Goal: Information Seeking & Learning: Learn about a topic

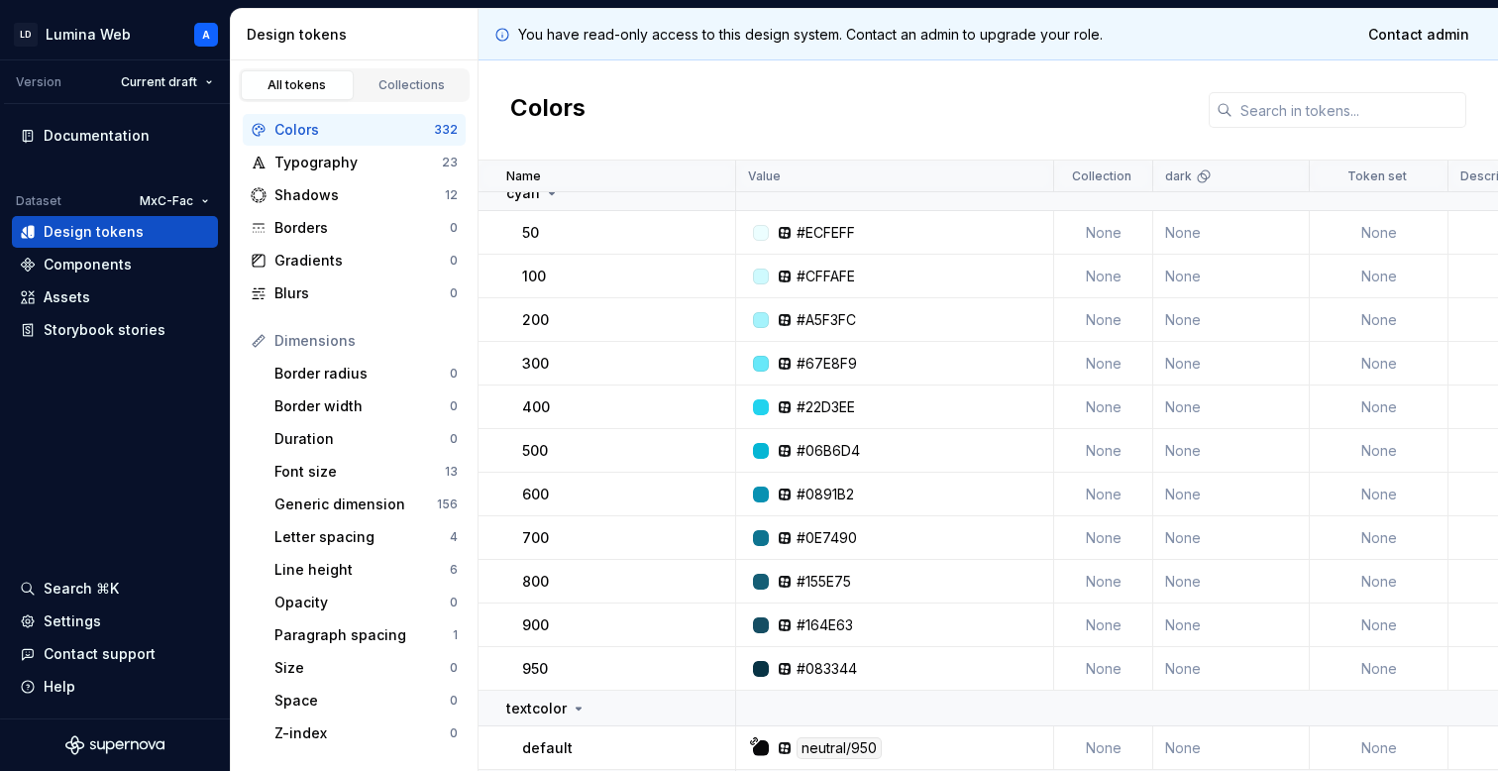
scroll to position [5140, 0]
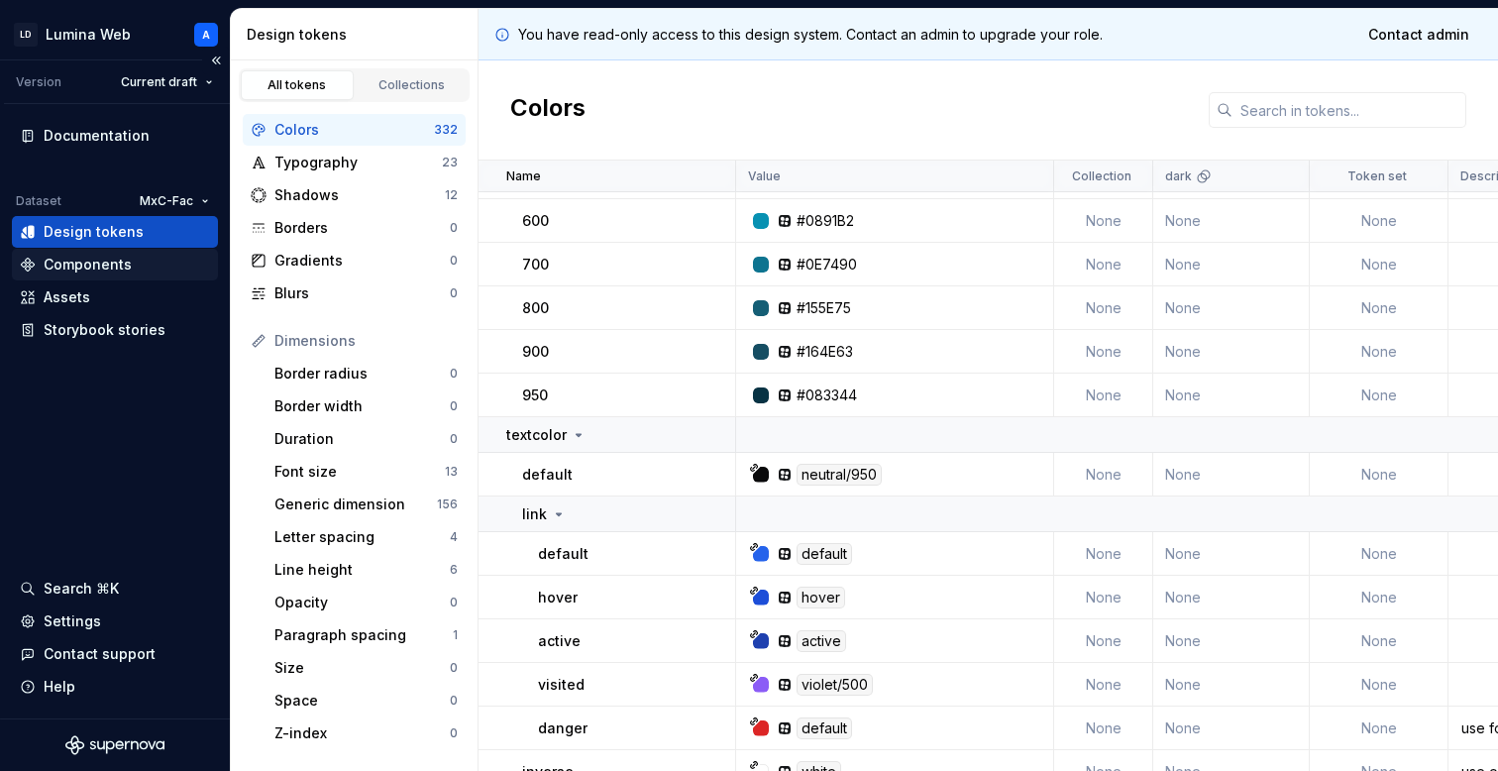
click at [151, 268] on div "Components" at bounding box center [115, 265] width 190 height 20
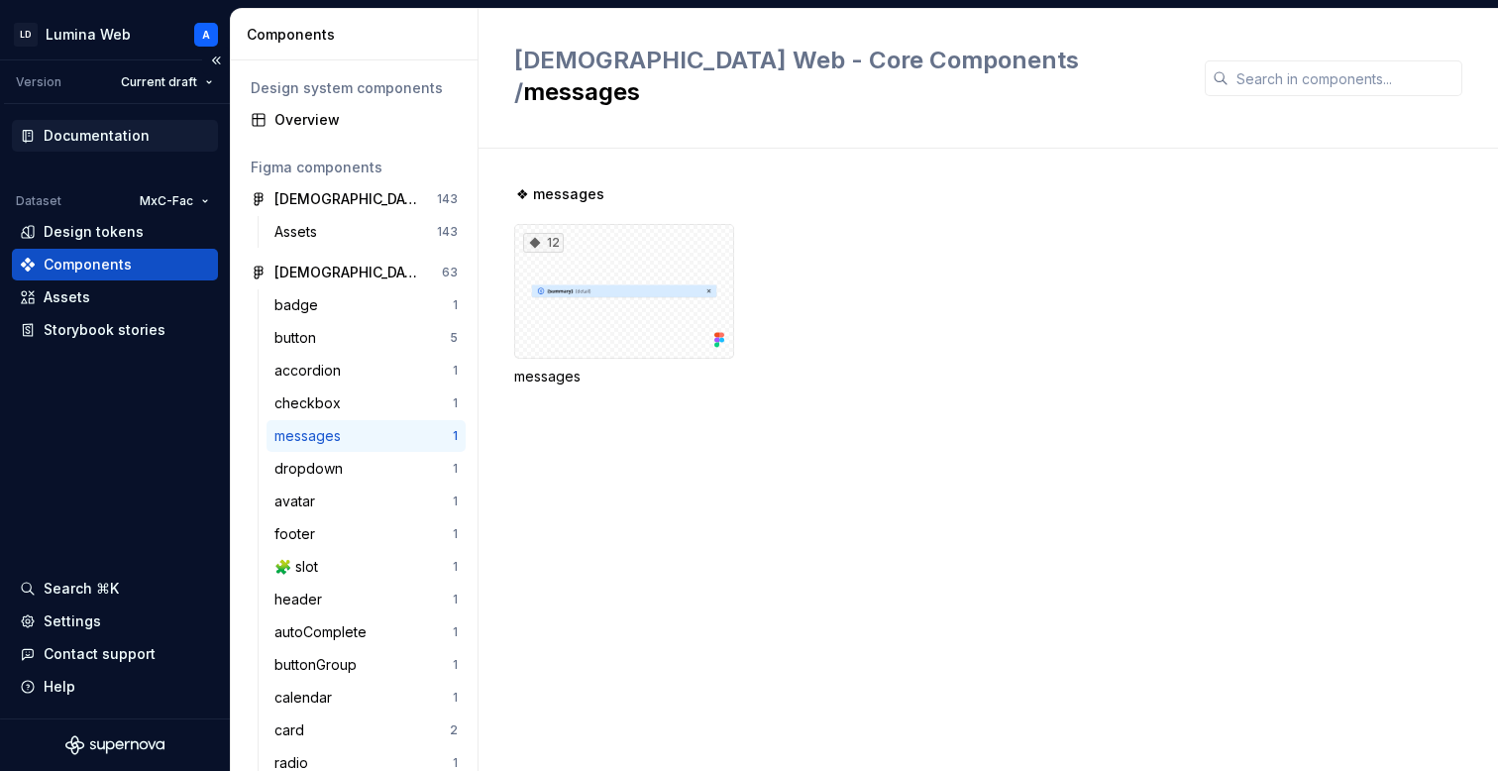
click at [92, 139] on div "Documentation" at bounding box center [97, 136] width 106 height 20
